Goal: Contribute content: Contribute content

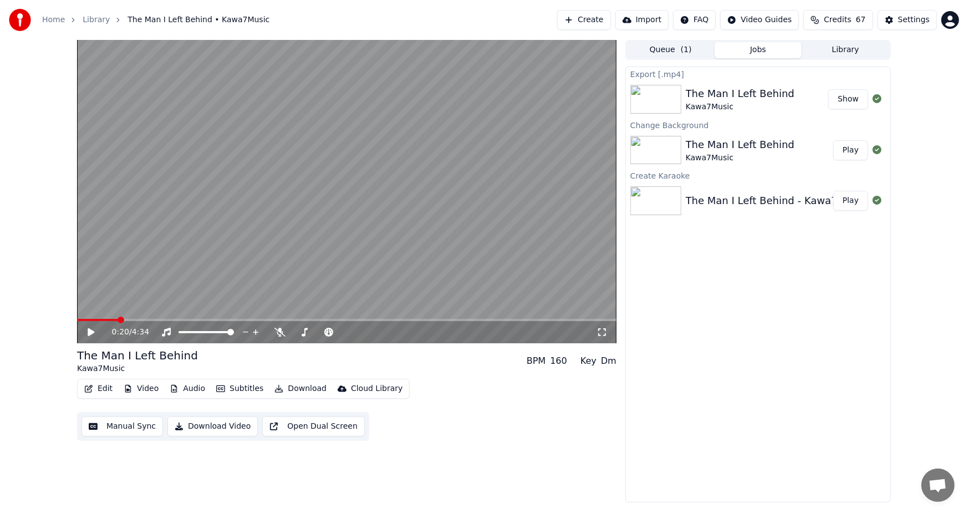
click at [598, 21] on button "Create" at bounding box center [584, 20] width 54 height 20
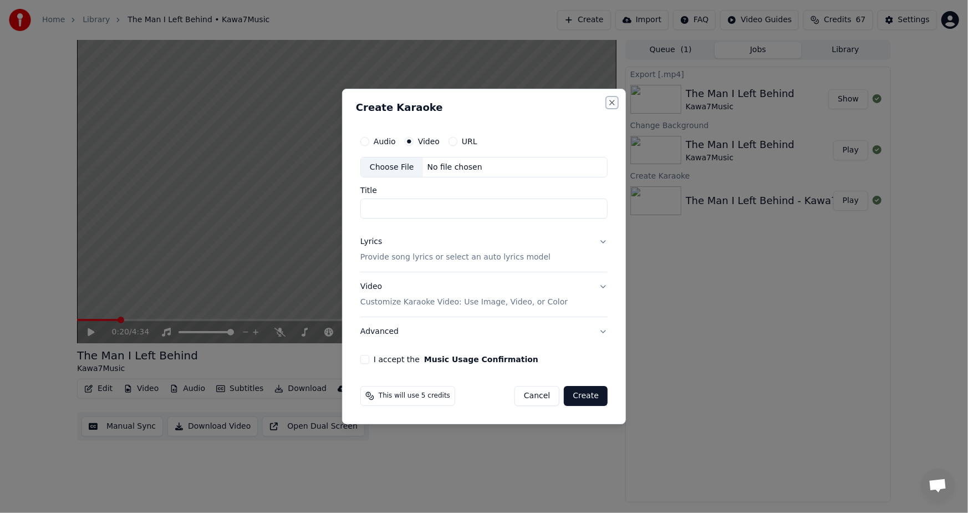
click at [611, 104] on button "Close" at bounding box center [611, 102] width 9 height 9
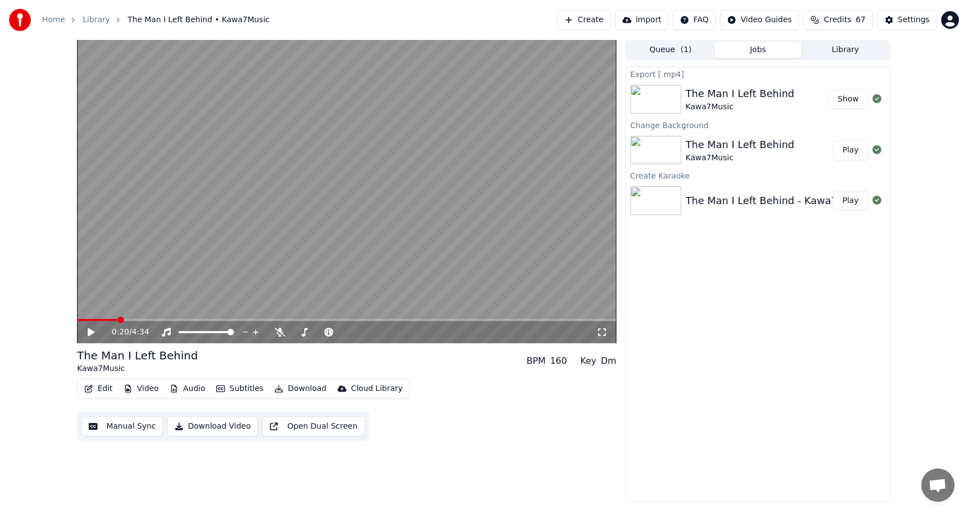
click at [597, 21] on button "Create" at bounding box center [584, 20] width 54 height 20
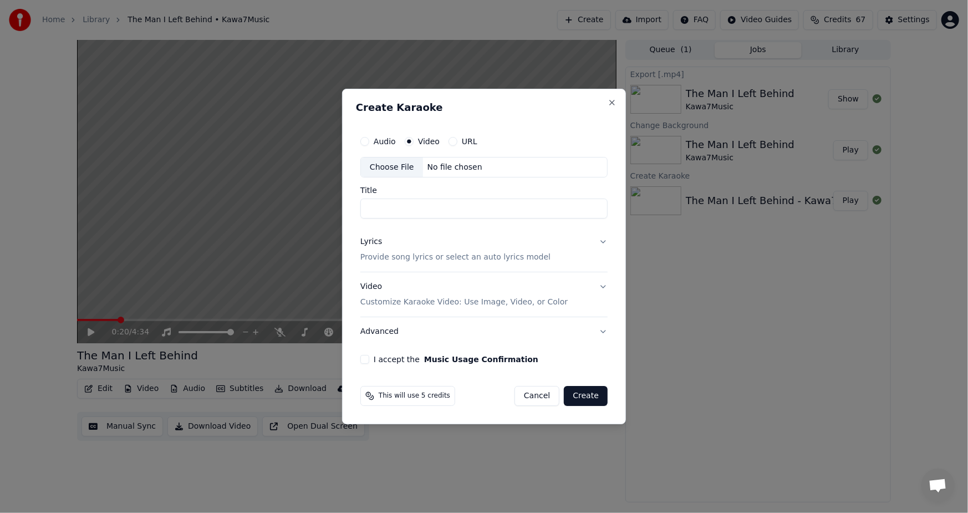
click at [388, 165] on div "Choose File" at bounding box center [392, 167] width 62 height 20
type input "**********"
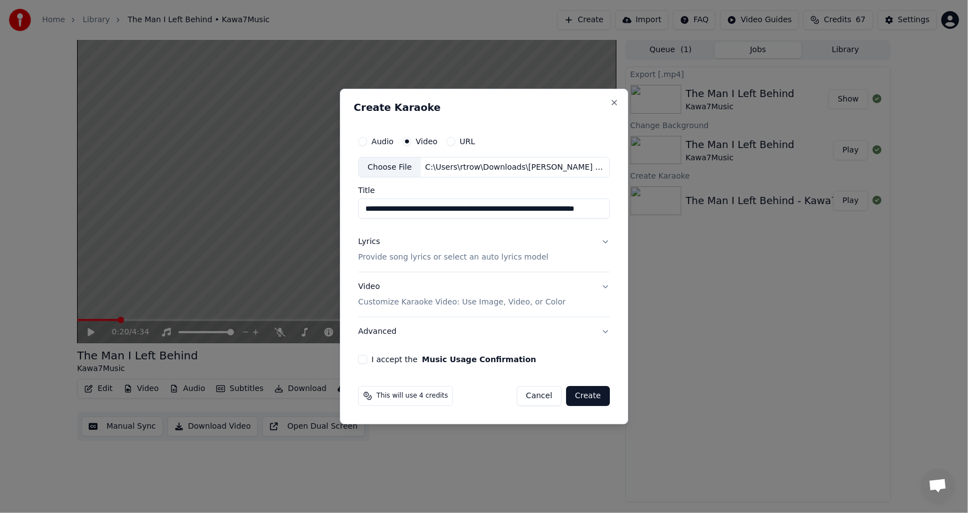
click at [362, 364] on div "**********" at bounding box center [484, 247] width 260 height 243
click at [376, 360] on label "I accept the Music Usage Confirmation" at bounding box center [453, 359] width 165 height 8
click at [367, 360] on button "I accept the Music Usage Confirmation" at bounding box center [362, 359] width 9 height 9
click at [385, 259] on p "Provide song lyrics or select an auto lyrics model" at bounding box center [453, 257] width 190 height 11
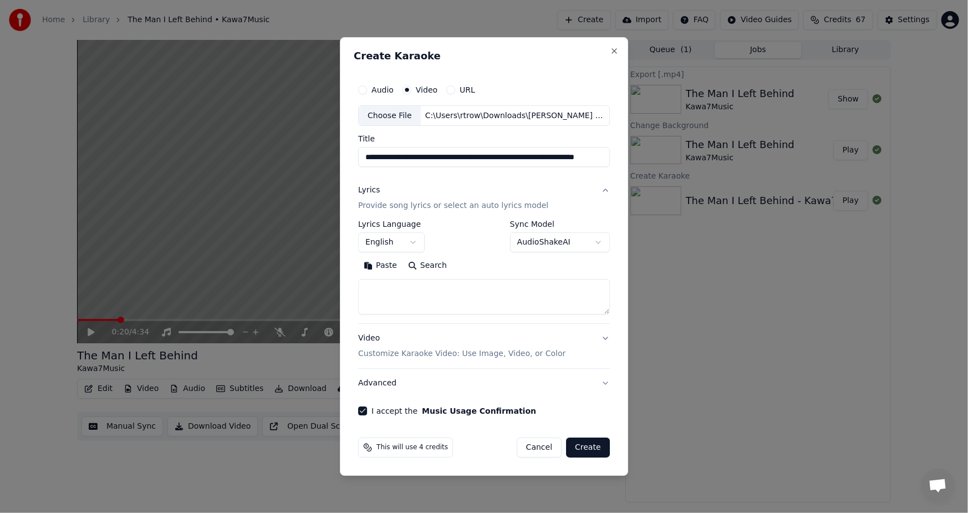
click at [390, 266] on button "Paste" at bounding box center [380, 266] width 44 height 18
click at [589, 448] on button "Create" at bounding box center [588, 447] width 44 height 20
type textarea "**********"
select select
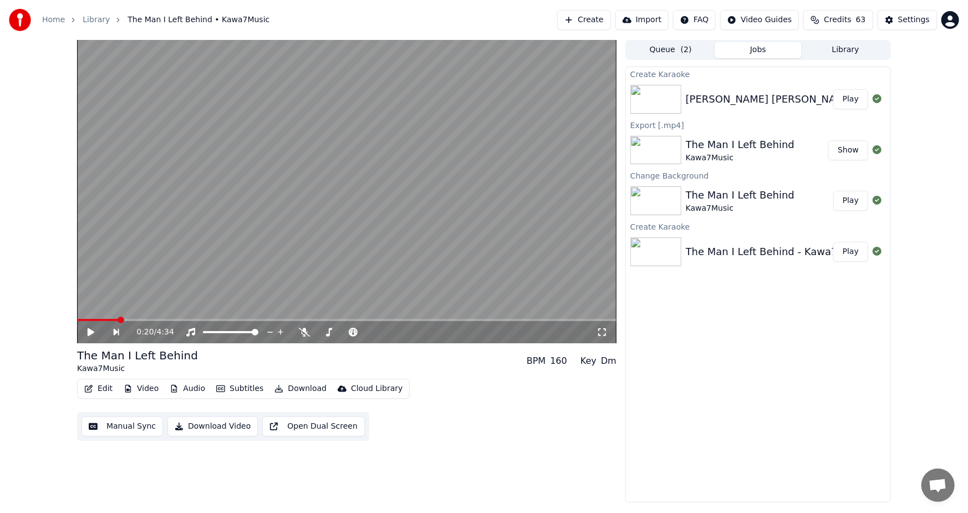
click at [237, 388] on button "Subtitles" at bounding box center [240, 389] width 56 height 16
click at [863, 99] on button "Play" at bounding box center [850, 99] width 35 height 20
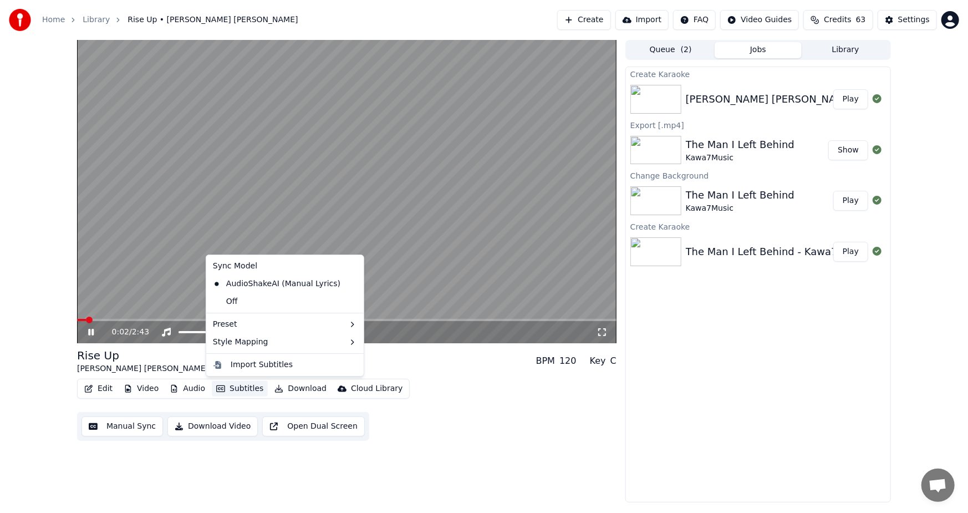
click at [242, 385] on button "Subtitles" at bounding box center [240, 389] width 56 height 16
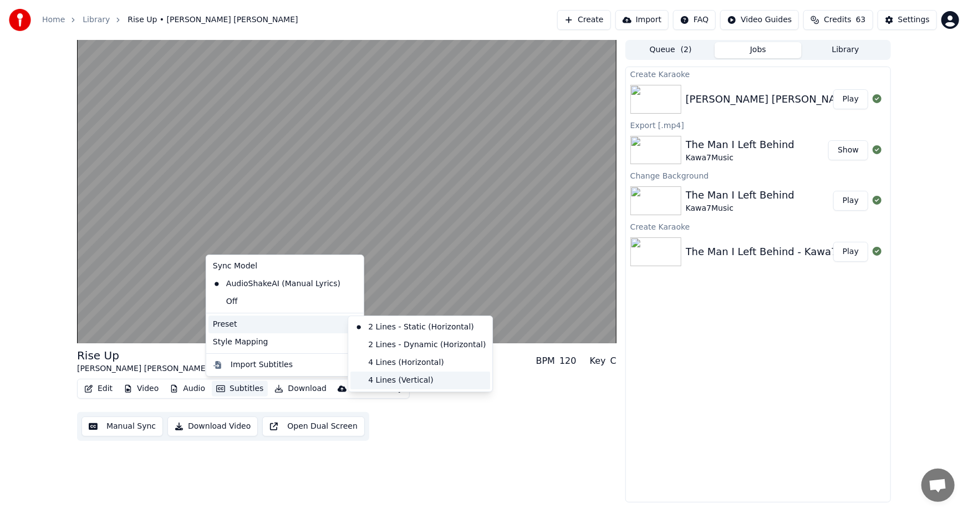
click at [421, 384] on div "4 Lines (Vertical)" at bounding box center [420, 380] width 140 height 18
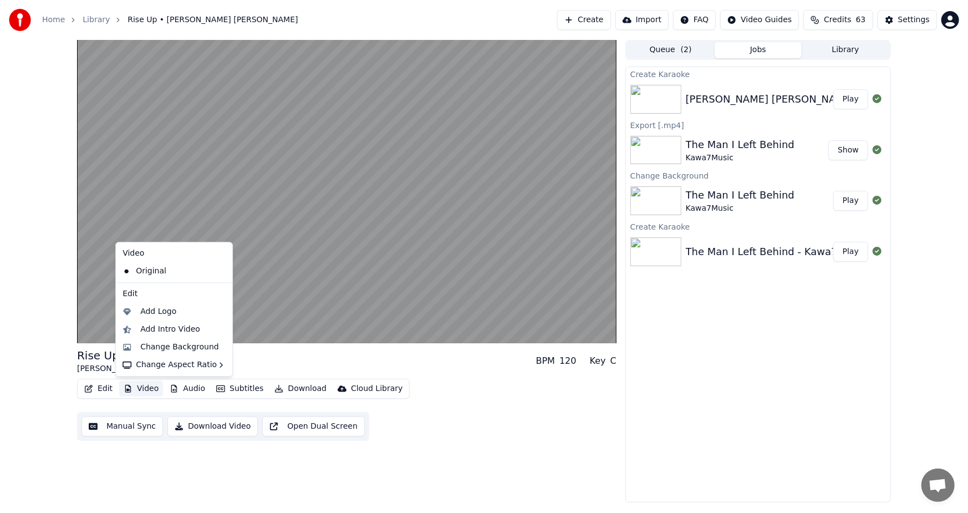
click at [144, 385] on button "Video" at bounding box center [141, 389] width 44 height 16
click at [172, 342] on div "Change Background" at bounding box center [179, 346] width 79 height 11
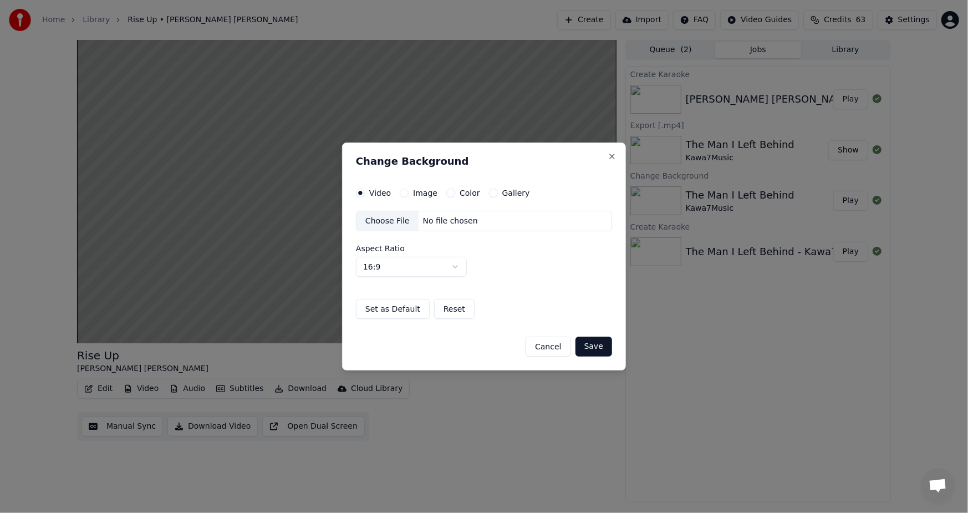
click at [422, 192] on label "Image" at bounding box center [425, 193] width 24 height 8
click at [408, 192] on button "Image" at bounding box center [404, 192] width 9 height 9
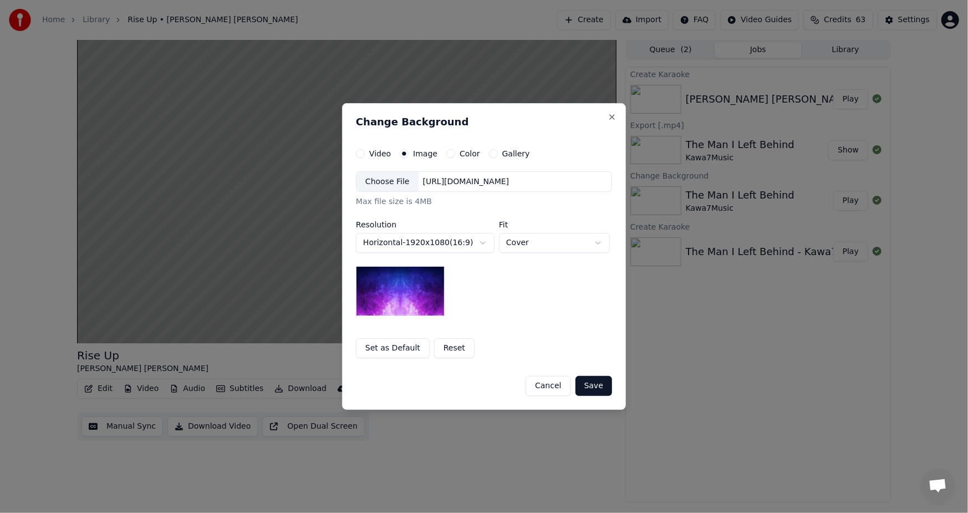
click at [402, 181] on div "Choose File" at bounding box center [387, 182] width 62 height 20
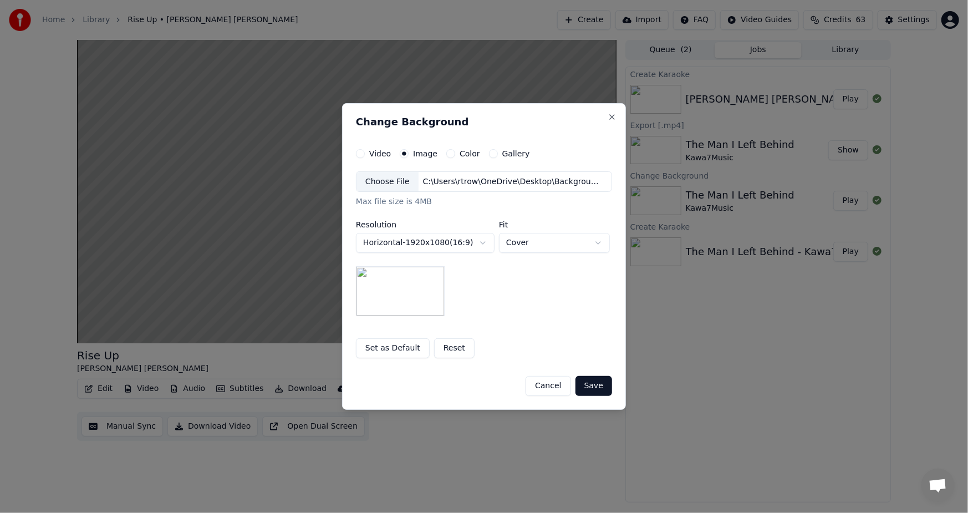
click at [593, 383] on button "Save" at bounding box center [593, 386] width 37 height 20
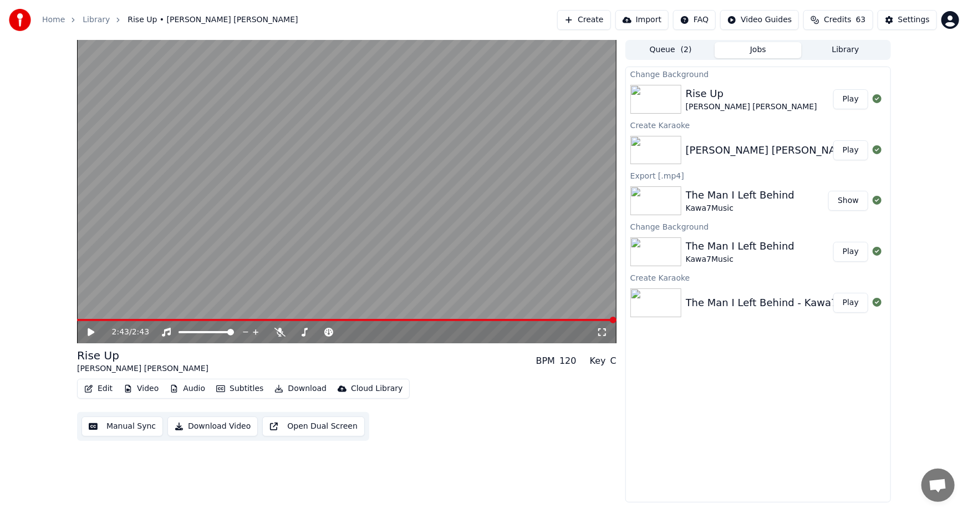
click at [853, 102] on button "Play" at bounding box center [850, 99] width 35 height 20
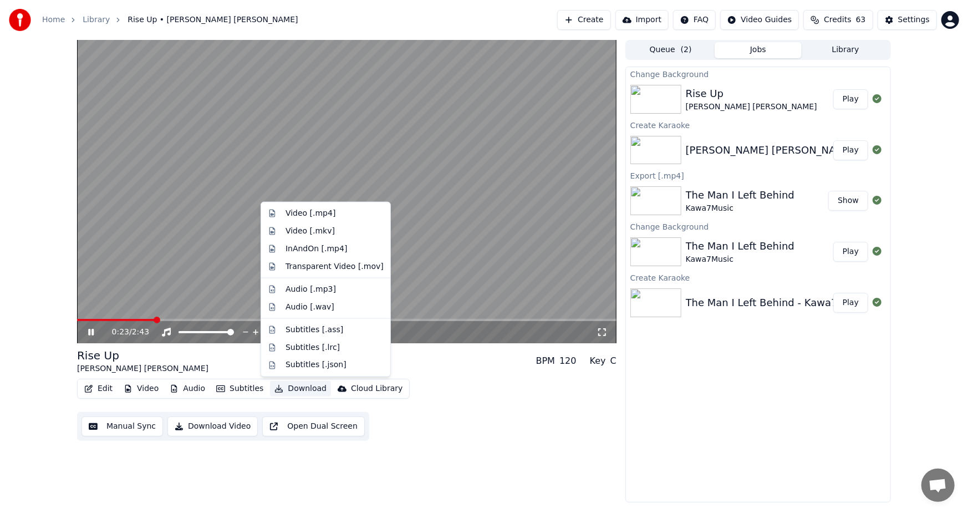
click at [288, 391] on button "Download" at bounding box center [300, 389] width 61 height 16
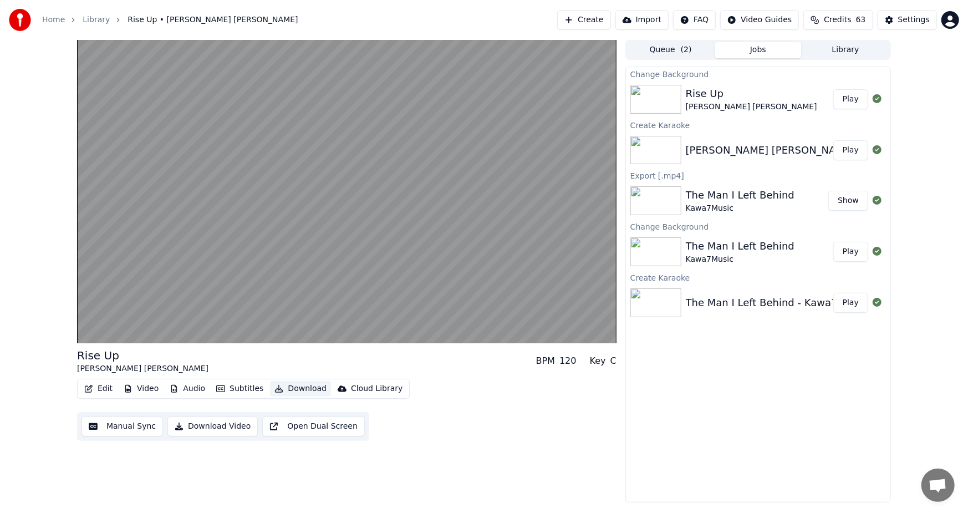
click at [288, 391] on button "Download" at bounding box center [300, 389] width 61 height 16
click at [222, 429] on button "Download Video" at bounding box center [212, 426] width 90 height 20
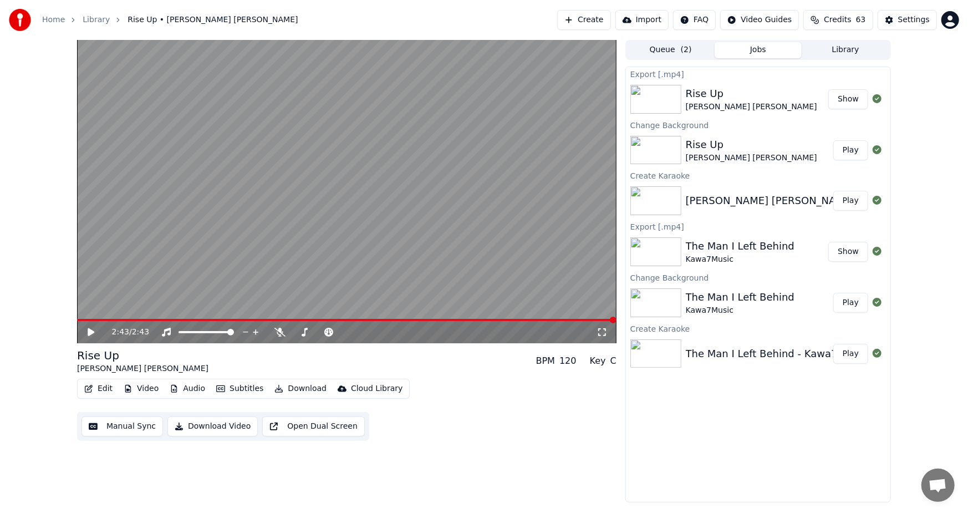
click at [597, 17] on button "Create" at bounding box center [584, 20] width 54 height 20
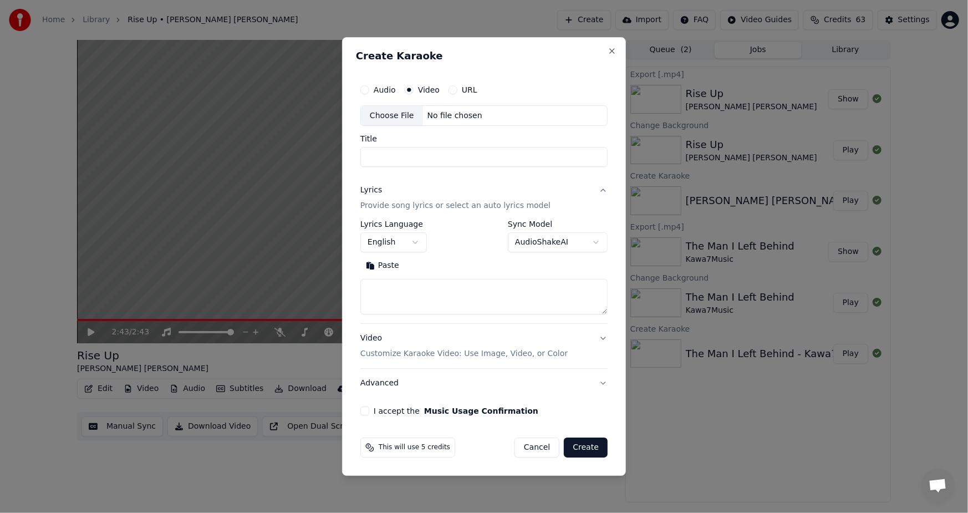
click at [390, 116] on div "Choose File" at bounding box center [392, 116] width 62 height 20
type input "**********"
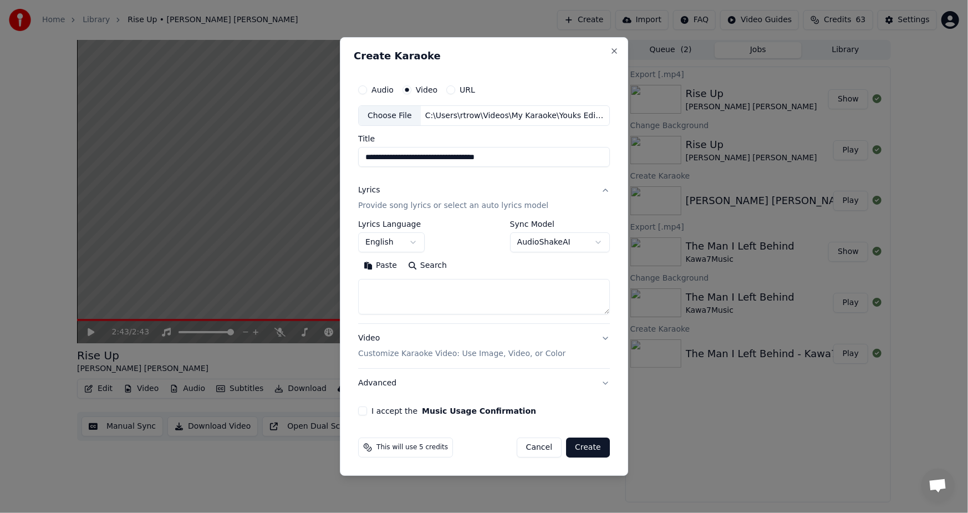
click at [366, 410] on button "I accept the Music Usage Confirmation" at bounding box center [362, 410] width 9 height 9
click at [587, 448] on button "Create" at bounding box center [588, 447] width 44 height 20
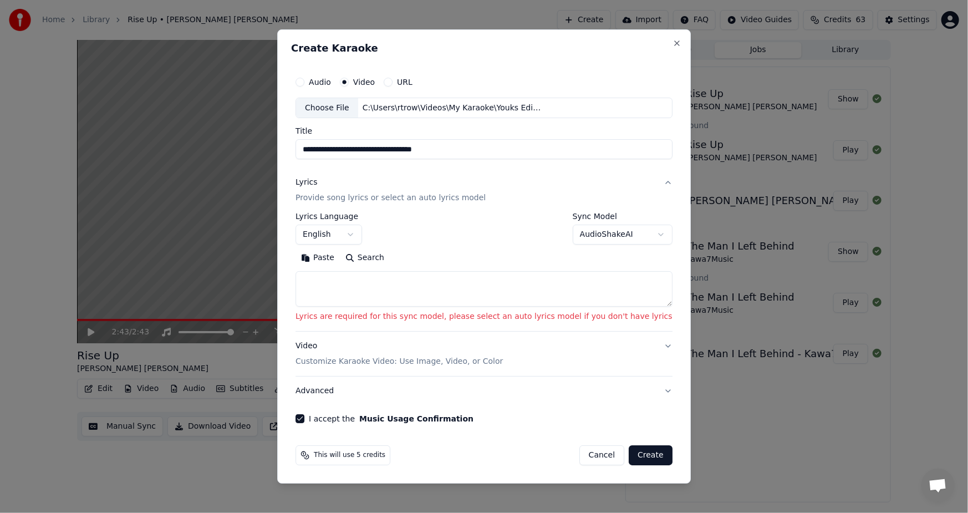
click at [594, 228] on body "**********" at bounding box center [484, 256] width 968 height 513
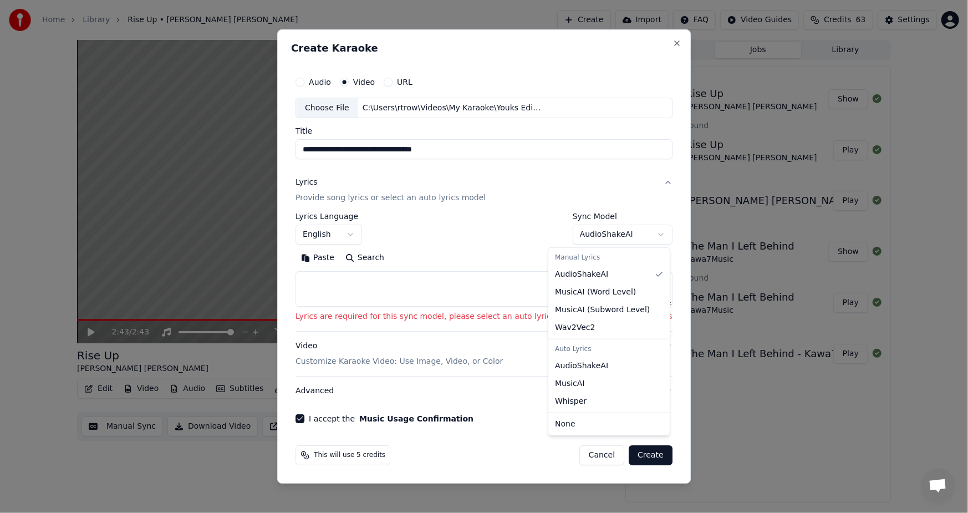
select select "**********"
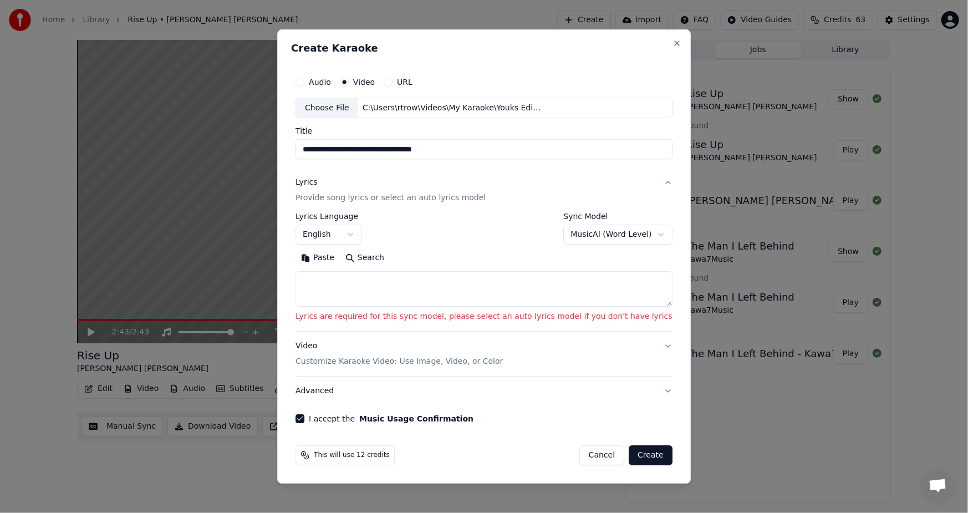
click at [628, 457] on button "Create" at bounding box center [650, 455] width 44 height 20
click at [401, 150] on input "**********" at bounding box center [483, 150] width 377 height 20
drag, startPoint x: 477, startPoint y: 149, endPoint x: 344, endPoint y: 129, distance: 135.0
click at [349, 130] on div "**********" at bounding box center [483, 143] width 377 height 32
drag, startPoint x: 344, startPoint y: 129, endPoint x: 309, endPoint y: 111, distance: 39.2
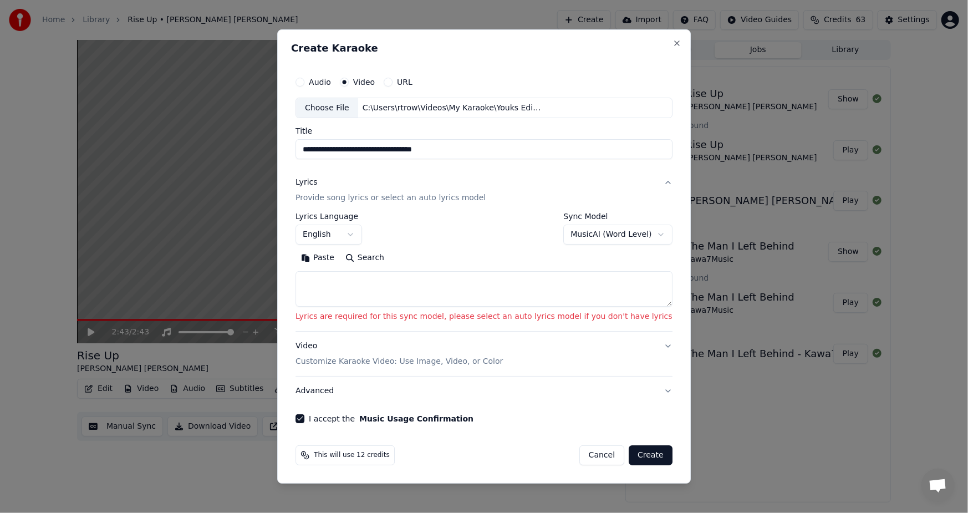
click at [315, 116] on div "**********" at bounding box center [483, 256] width 413 height 454
click at [356, 106] on div "Choose File" at bounding box center [327, 108] width 62 height 20
type input "**********"
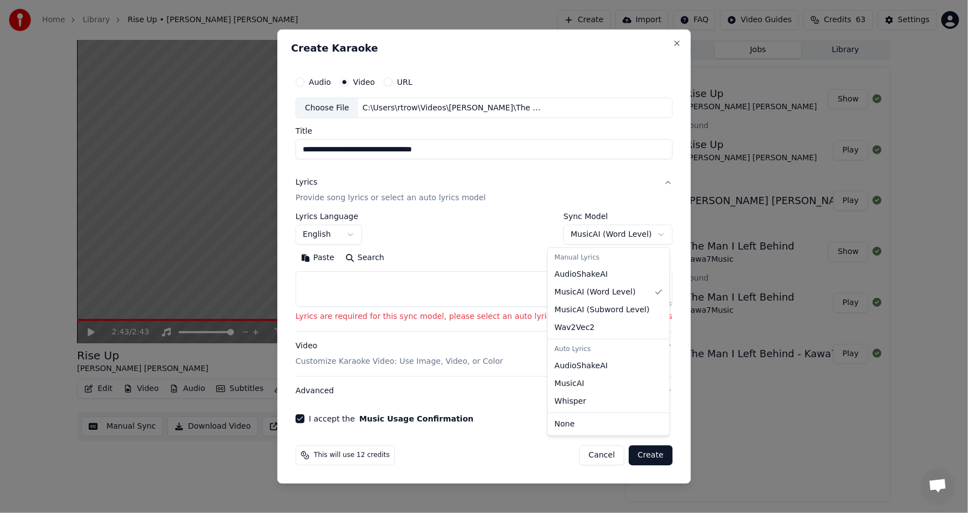
click at [588, 234] on body "**********" at bounding box center [484, 256] width 968 height 513
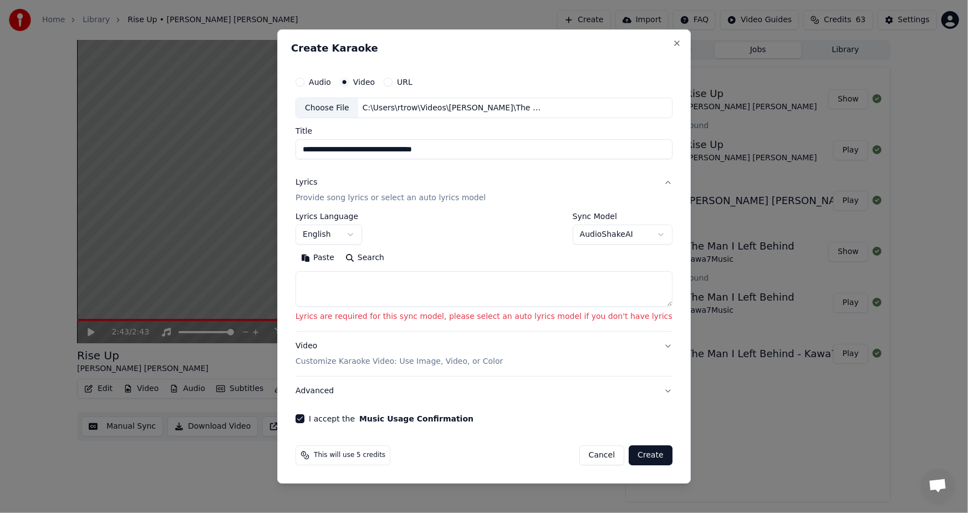
click at [628, 454] on button "Create" at bounding box center [650, 455] width 44 height 20
click at [610, 236] on body "**********" at bounding box center [484, 256] width 968 height 513
click at [629, 451] on button "Create" at bounding box center [650, 455] width 44 height 20
click at [589, 233] on body "**********" at bounding box center [484, 256] width 968 height 513
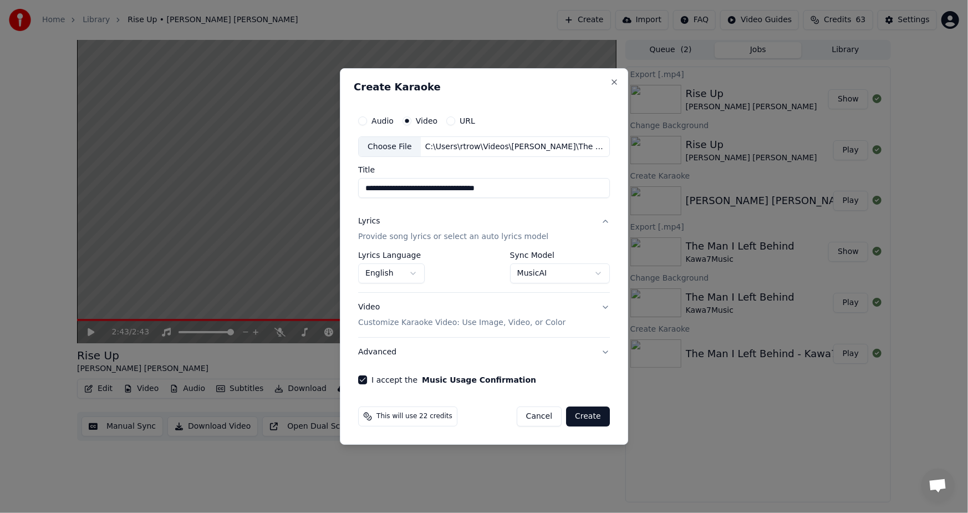
click at [590, 413] on button "Create" at bounding box center [588, 416] width 44 height 20
select select "**********"
select select
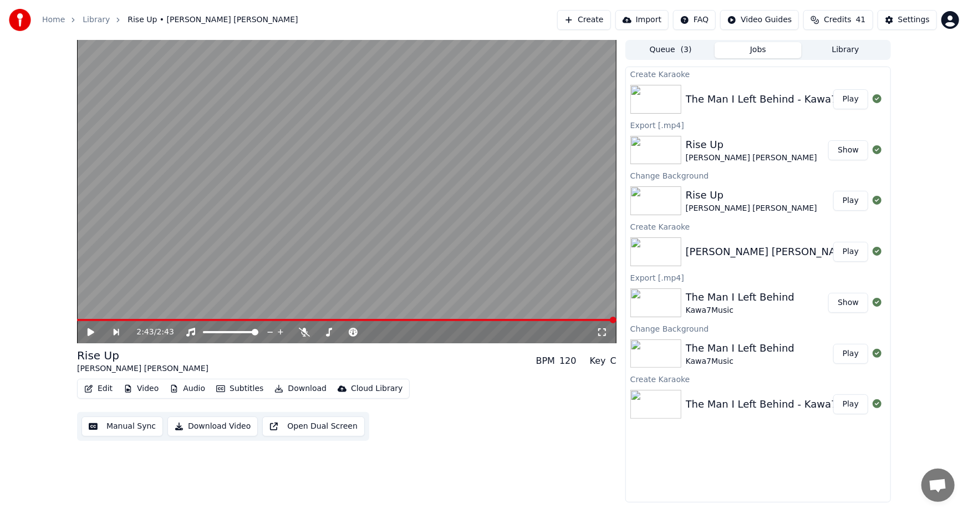
click at [840, 150] on button "Show" at bounding box center [848, 150] width 40 height 20
click at [853, 101] on button "Play" at bounding box center [850, 99] width 35 height 20
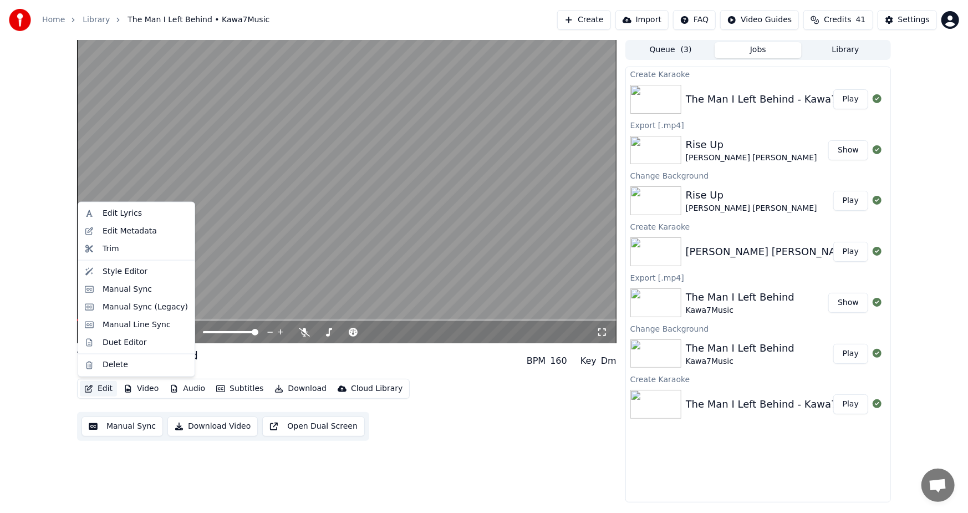
click at [101, 388] on button "Edit" at bounding box center [98, 389] width 37 height 16
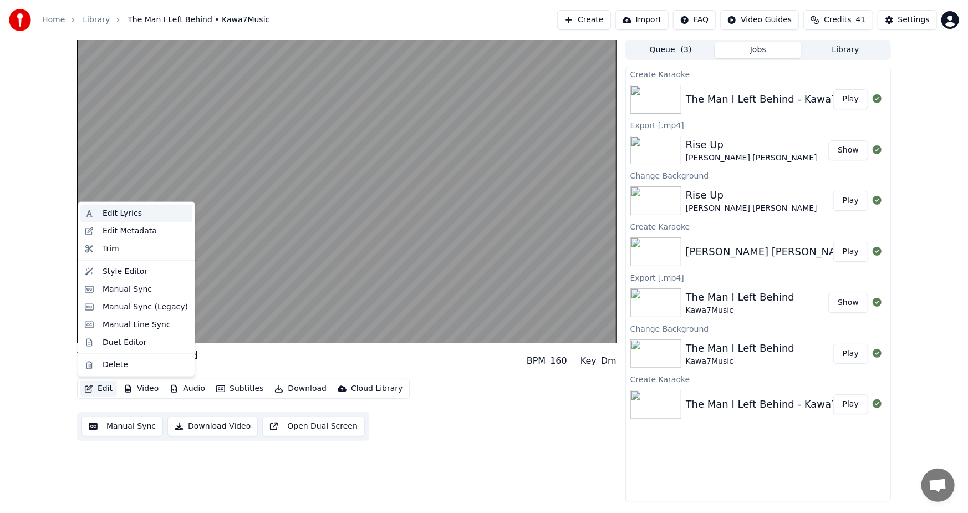
click at [131, 209] on div "Edit Lyrics" at bounding box center [122, 213] width 39 height 11
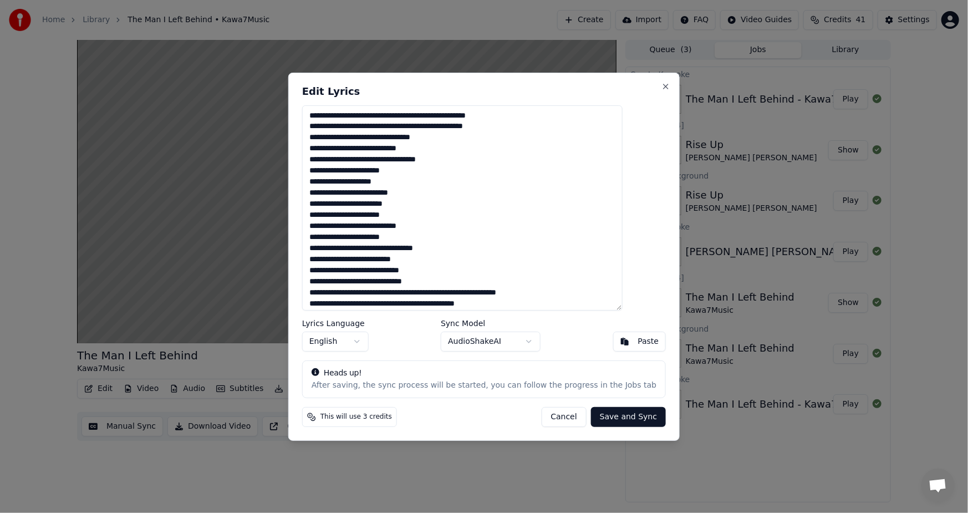
click at [549, 416] on button "Cancel" at bounding box center [563, 417] width 45 height 20
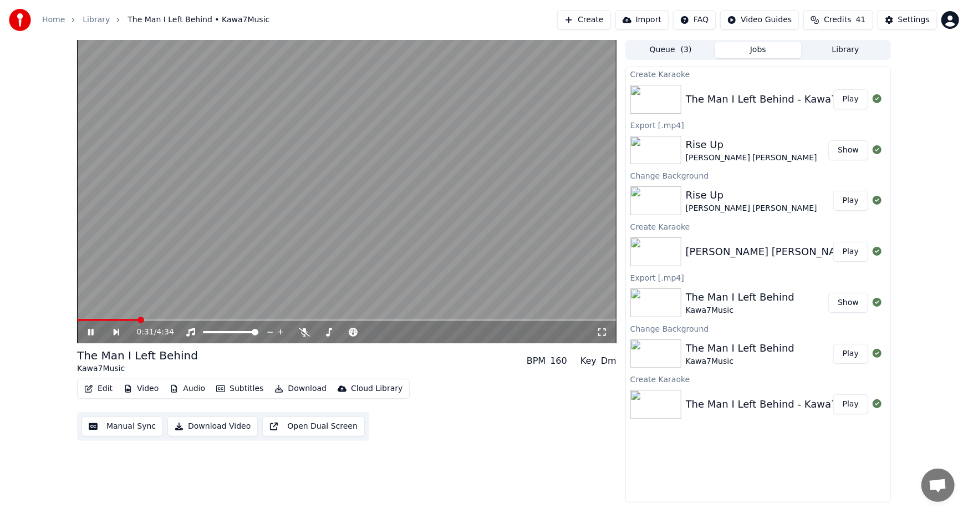
click at [101, 390] on button "Edit" at bounding box center [98, 389] width 37 height 16
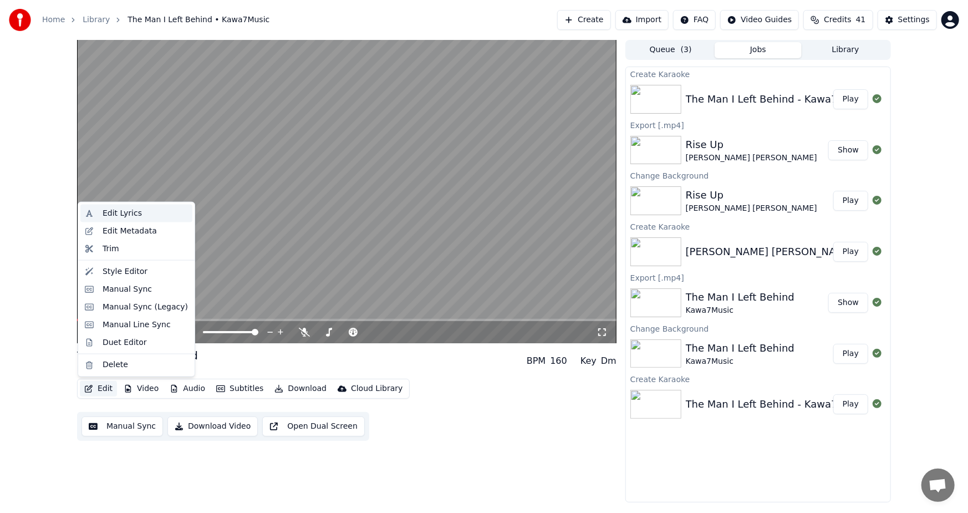
click at [109, 209] on div "Edit Lyrics" at bounding box center [122, 213] width 39 height 11
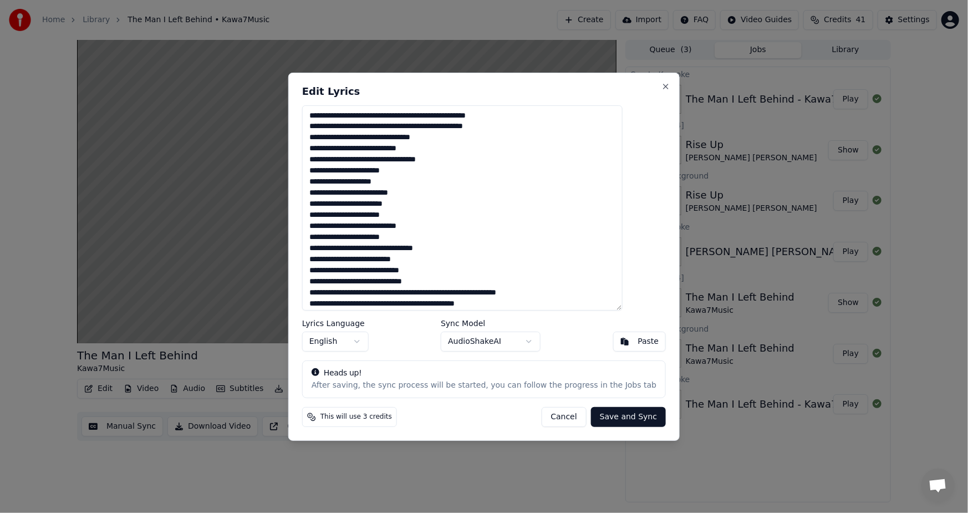
drag, startPoint x: 394, startPoint y: 238, endPoint x: 416, endPoint y: 243, distance: 22.1
click at [416, 243] on textarea at bounding box center [462, 207] width 320 height 205
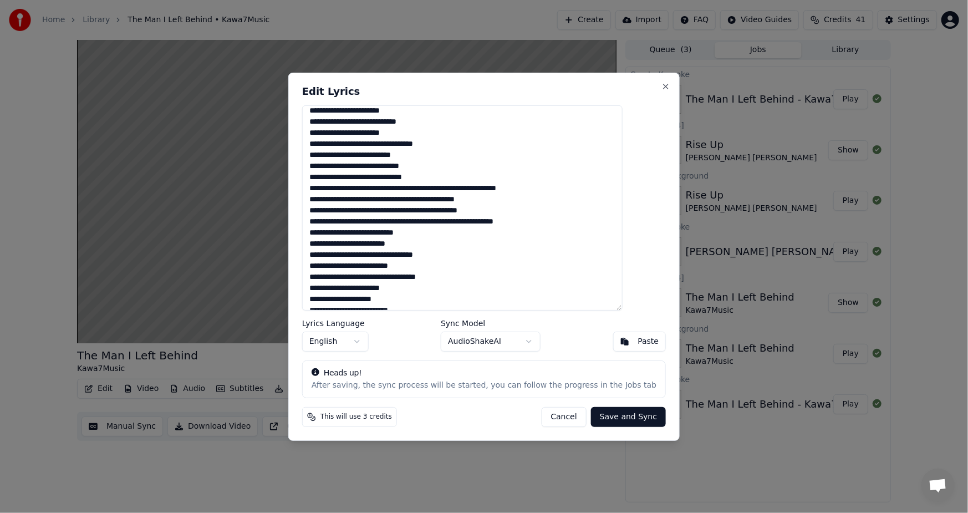
scroll to position [81, 0]
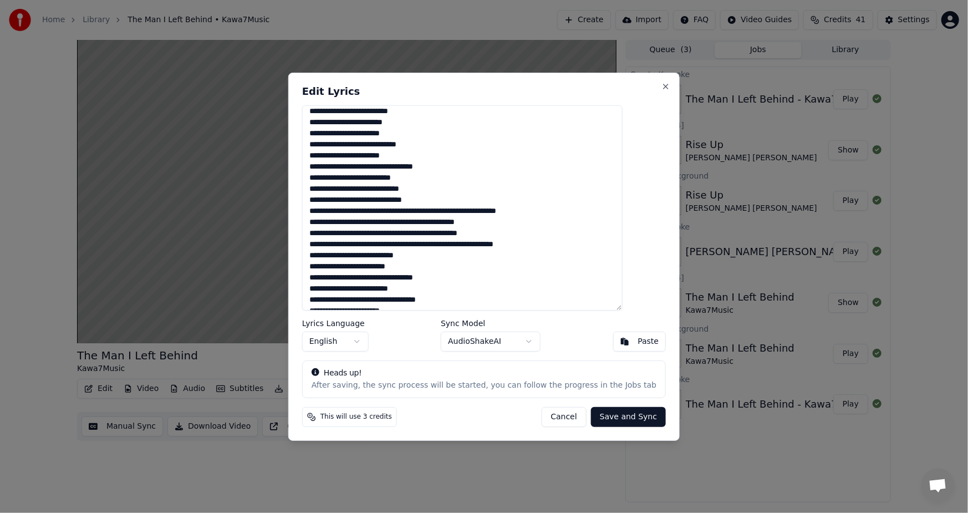
drag, startPoint x: 444, startPoint y: 168, endPoint x: 480, endPoint y: 176, distance: 36.8
click at [480, 176] on textarea at bounding box center [462, 207] width 320 height 205
click at [457, 191] on textarea at bounding box center [462, 207] width 320 height 205
drag, startPoint x: 447, startPoint y: 171, endPoint x: 462, endPoint y: 169, distance: 14.5
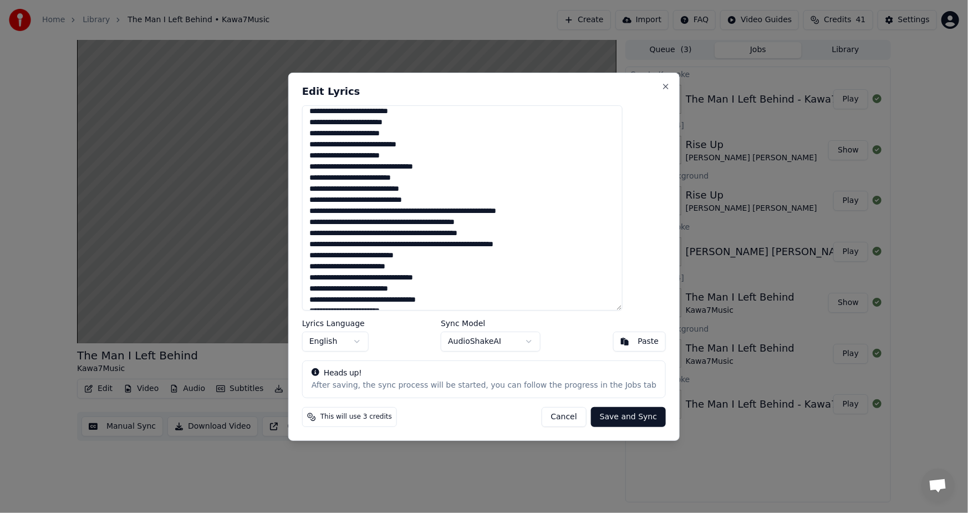
click at [462, 169] on textarea at bounding box center [462, 207] width 320 height 205
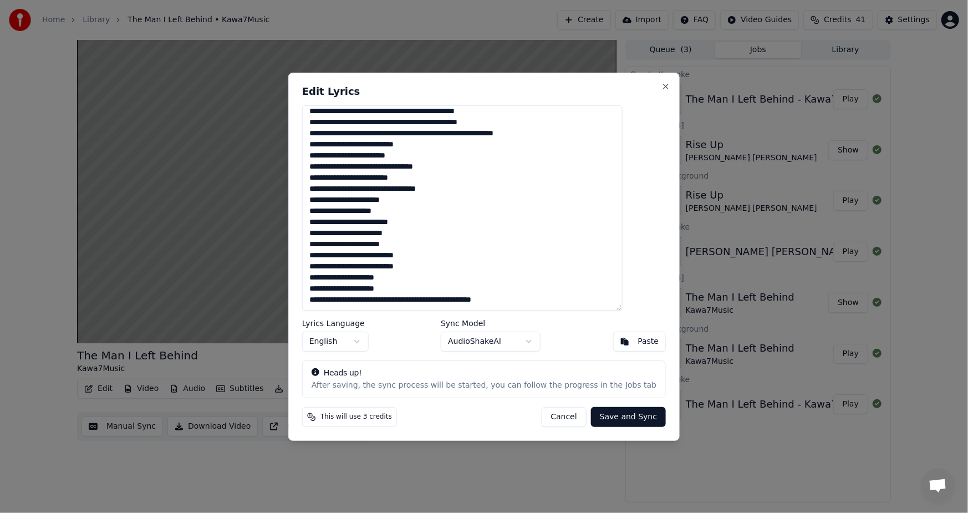
scroll to position [193, 0]
drag, startPoint x: 330, startPoint y: 301, endPoint x: 534, endPoint y: 305, distance: 204.0
click at [534, 305] on textarea at bounding box center [462, 207] width 320 height 205
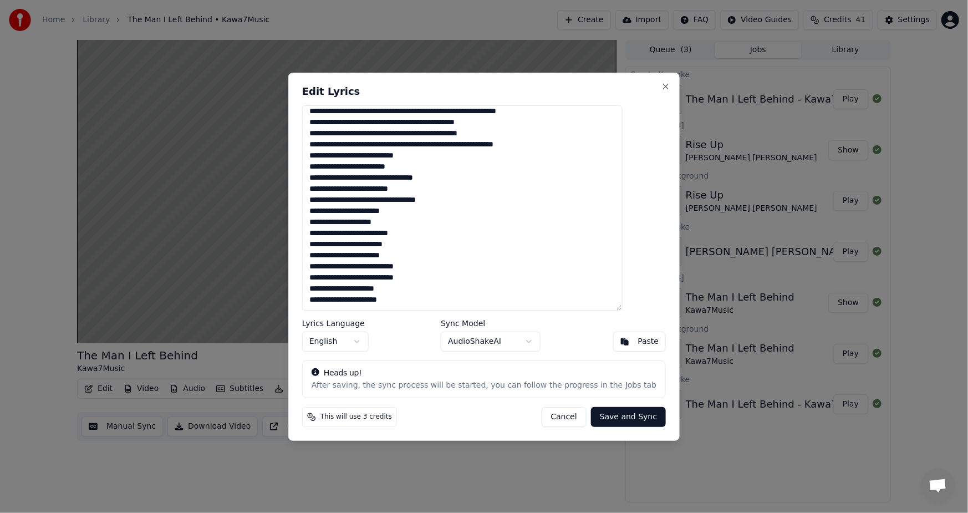
click at [622, 419] on button "Save and Sync" at bounding box center [628, 417] width 75 height 20
type textarea "**********"
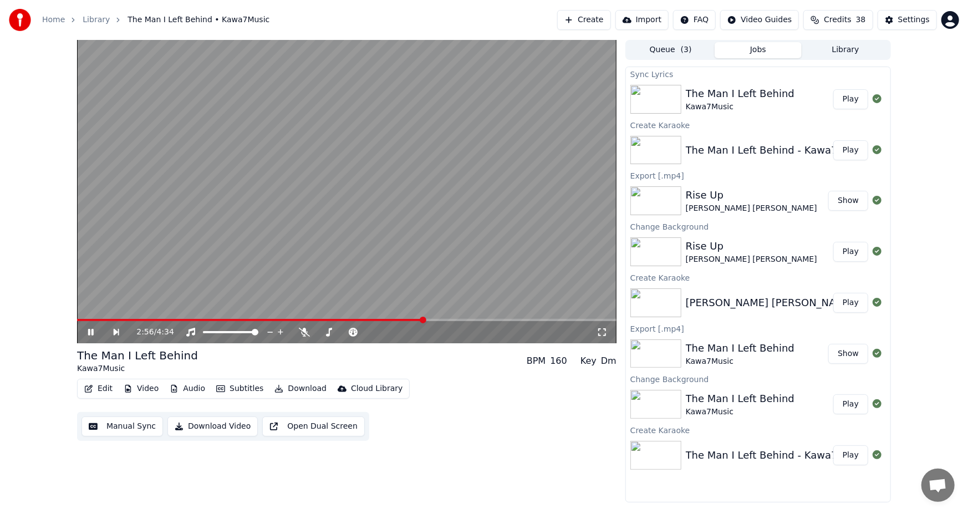
click at [843, 100] on button "Play" at bounding box center [850, 99] width 35 height 20
click at [286, 320] on span at bounding box center [346, 320] width 539 height 2
click at [586, 319] on span at bounding box center [346, 320] width 539 height 2
click at [535, 322] on div "4:20 / 4:34" at bounding box center [346, 332] width 539 height 22
click at [534, 320] on span at bounding box center [305, 320] width 457 height 2
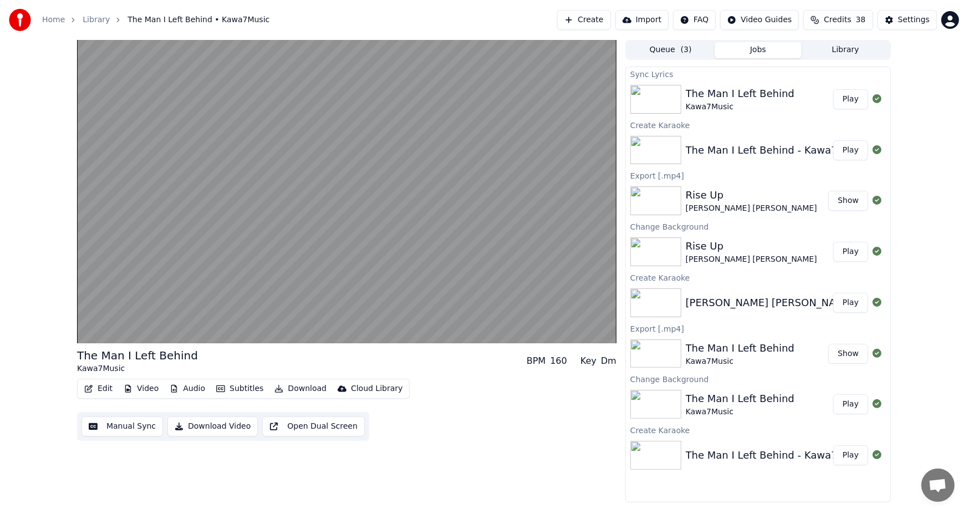
click at [217, 427] on button "Download Video" at bounding box center [212, 426] width 90 height 20
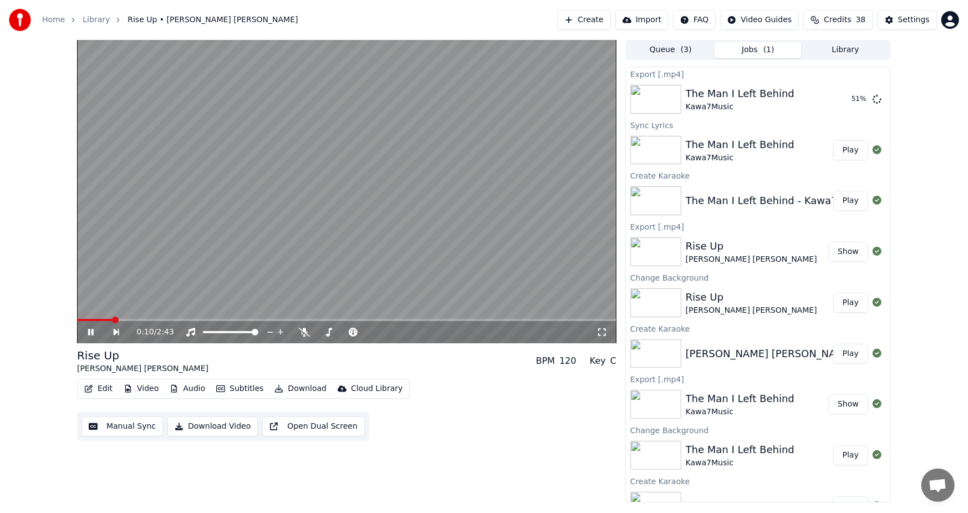
click at [88, 332] on icon at bounding box center [98, 332] width 25 height 9
click at [843, 100] on button "Show" at bounding box center [848, 99] width 40 height 20
click at [599, 23] on button "Create" at bounding box center [584, 20] width 54 height 20
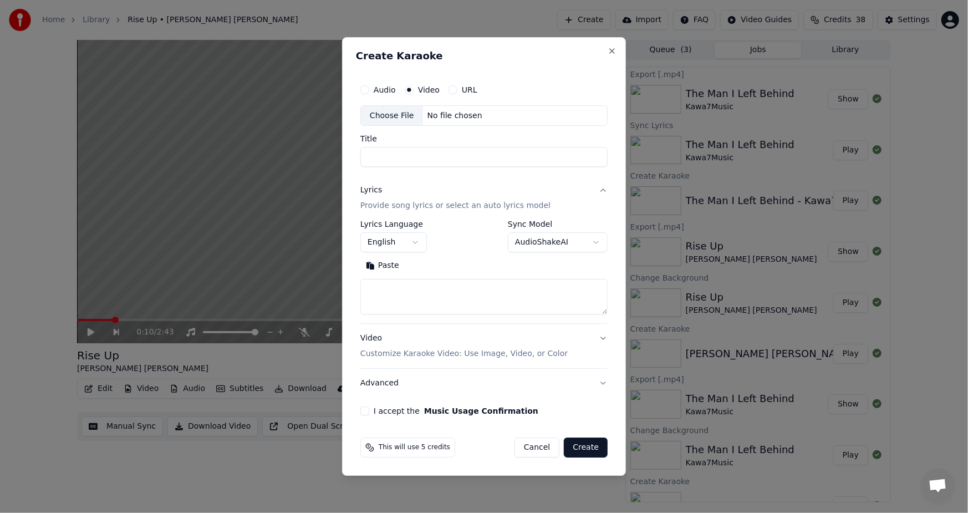
click at [397, 115] on div "Choose File" at bounding box center [392, 116] width 62 height 20
type input "**********"
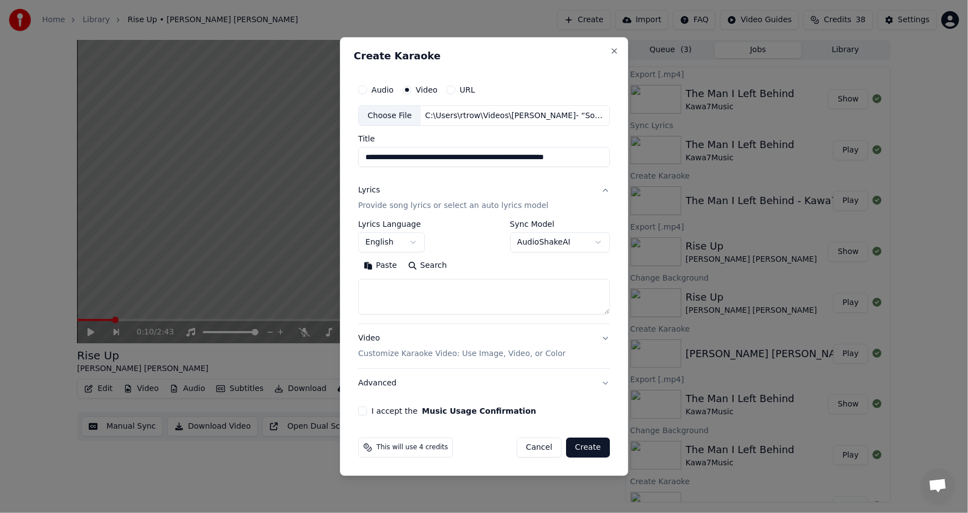
click at [380, 265] on button "Paste" at bounding box center [380, 266] width 44 height 18
click at [366, 411] on button "I accept the Music Usage Confirmation" at bounding box center [362, 410] width 9 height 9
click at [592, 447] on button "Create" at bounding box center [588, 447] width 44 height 20
type textarea "**********"
select select
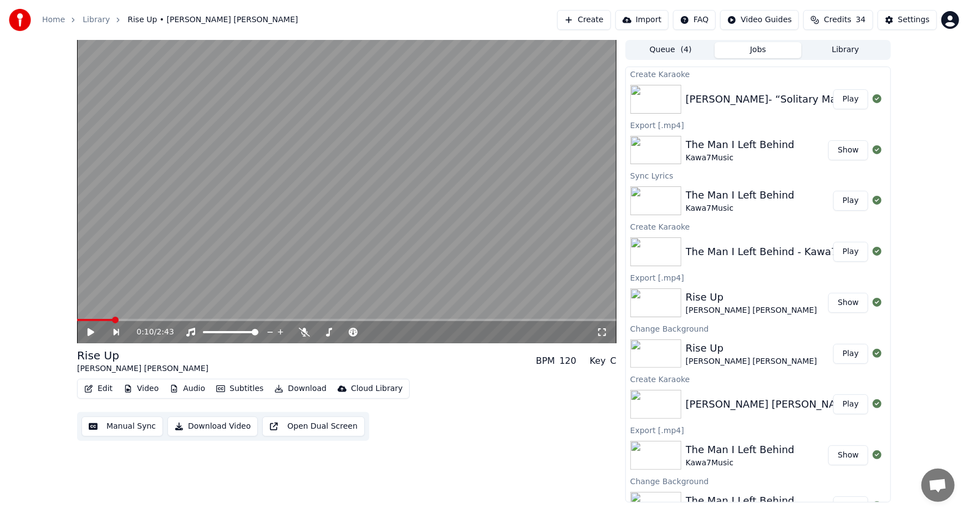
click at [836, 98] on button "Play" at bounding box center [850, 99] width 35 height 20
click at [142, 319] on span at bounding box center [346, 320] width 539 height 2
click at [240, 223] on video at bounding box center [346, 191] width 539 height 303
click at [200, 424] on button "Download Video" at bounding box center [212, 426] width 90 height 20
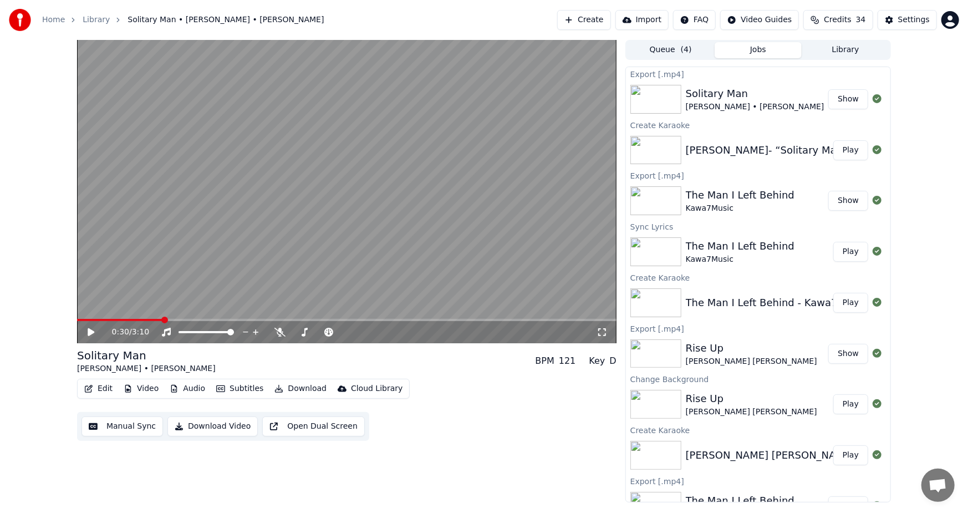
click at [838, 103] on button "Show" at bounding box center [848, 99] width 40 height 20
click at [833, 98] on button "Show" at bounding box center [848, 99] width 40 height 20
click at [837, 93] on button "Show" at bounding box center [848, 99] width 40 height 20
click at [838, 99] on button "Show" at bounding box center [848, 99] width 40 height 20
click at [841, 99] on button "Show" at bounding box center [848, 99] width 40 height 20
